Goal: Transaction & Acquisition: Purchase product/service

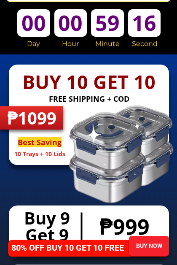
scroll to position [3737, 0]
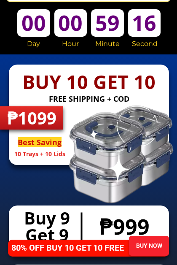
click at [28, 145] on span "Best Saving" at bounding box center [40, 142] width 44 height 10
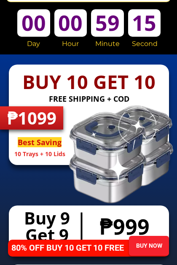
click at [37, 100] on h2 "FREE SHIPPING + COD" at bounding box center [89, 98] width 160 height 11
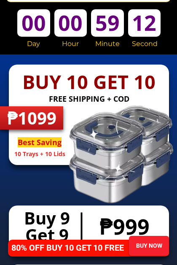
click at [145, 246] on div "BUY NOW" at bounding box center [149, 245] width 40 height 9
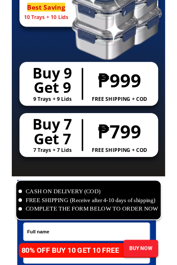
scroll to position [3870, 0]
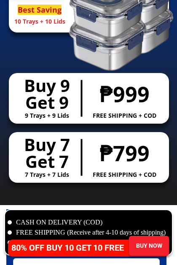
click at [153, 245] on div "BUY NOW" at bounding box center [149, 245] width 40 height 9
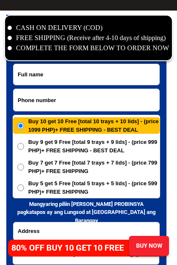
scroll to position [4074, 0]
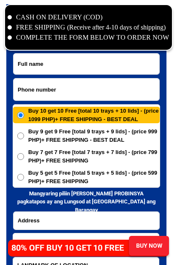
click at [71, 61] on input "Input full_name" at bounding box center [86, 64] width 146 height 21
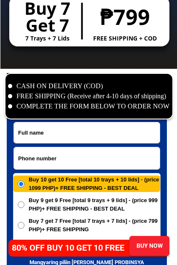
scroll to position [4006, 0]
type input "09189089725"
type input "[PERSON_NAME]"
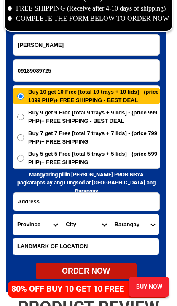
click at [70, 197] on input "Input address" at bounding box center [86, 202] width 146 height 18
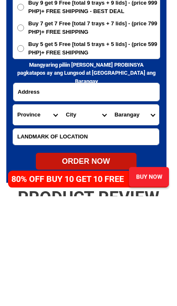
click at [32, 214] on select "Province [GEOGRAPHIC_DATA] [GEOGRAPHIC_DATA] [GEOGRAPHIC_DATA] [GEOGRAPHIC_DATA…" at bounding box center [37, 224] width 48 height 20
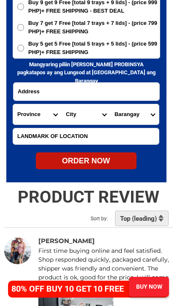
select select "63_219"
click at [101, 114] on select "City [GEOGRAPHIC_DATA] [GEOGRAPHIC_DATA] [GEOGRAPHIC_DATA] [GEOGRAPHIC_DATA]-ci…" at bounding box center [86, 114] width 48 height 20
select select "63_2199576"
click at [154, 110] on select "Barangay [PERSON_NAME] dos [PERSON_NAME] uno B. f. international village [PERSO…" at bounding box center [134, 114] width 48 height 20
select select "63_2199576531"
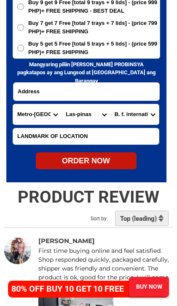
click at [39, 94] on input "Input address" at bounding box center [86, 92] width 146 height 18
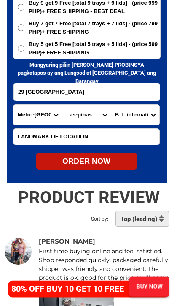
click at [108, 158] on div "ORDER NOW" at bounding box center [86, 161] width 101 height 11
type input "29 [GEOGRAPHIC_DATA]"
radio input "true"
